Goal: Find specific page/section: Find specific page/section

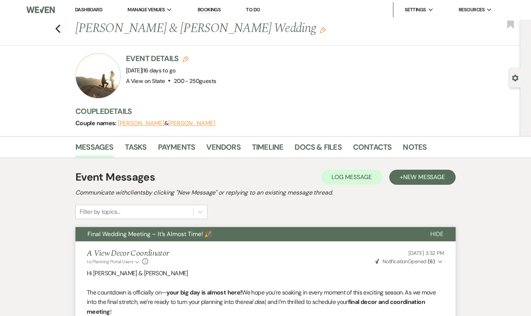
click at [81, 10] on link "Dashboard" at bounding box center [88, 9] width 27 height 6
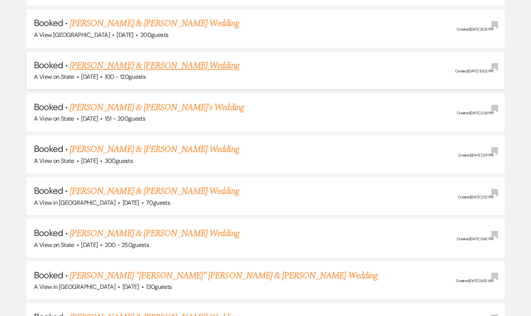
scroll to position [967, 0]
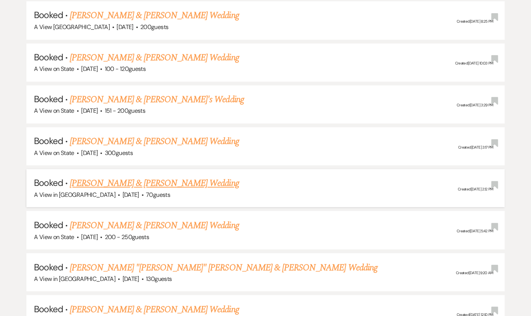
click at [167, 177] on link "[PERSON_NAME] & [PERSON_NAME] Wedding" at bounding box center [154, 183] width 169 height 14
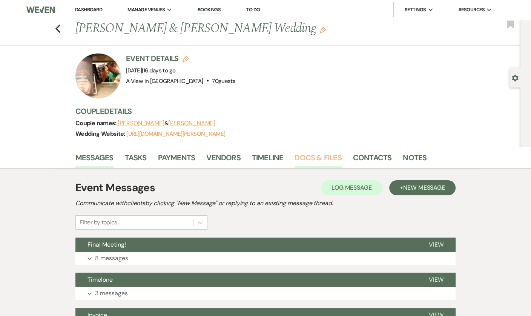
click at [311, 160] on link "Docs & Files" at bounding box center [318, 160] width 47 height 17
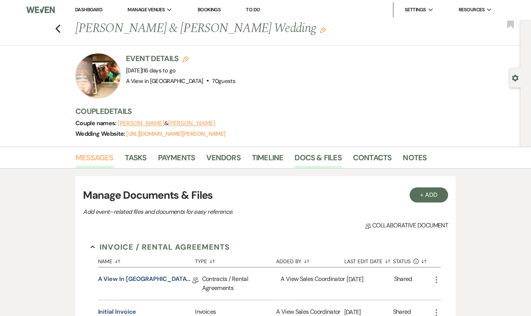
click at [106, 161] on link "Messages" at bounding box center [94, 160] width 38 height 17
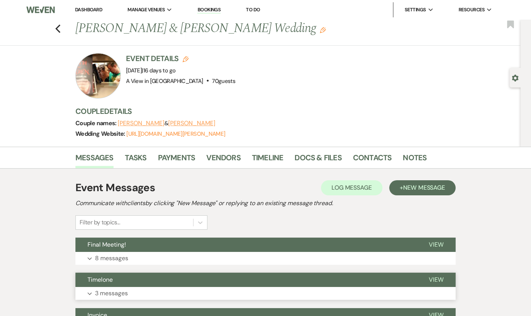
click at [149, 284] on button "Timelone" at bounding box center [245, 280] width 341 height 14
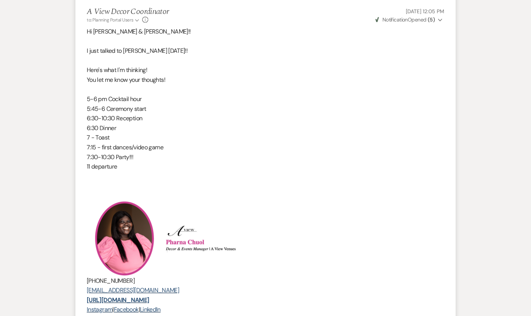
scroll to position [380, 0]
